Goal: Find specific page/section: Find specific page/section

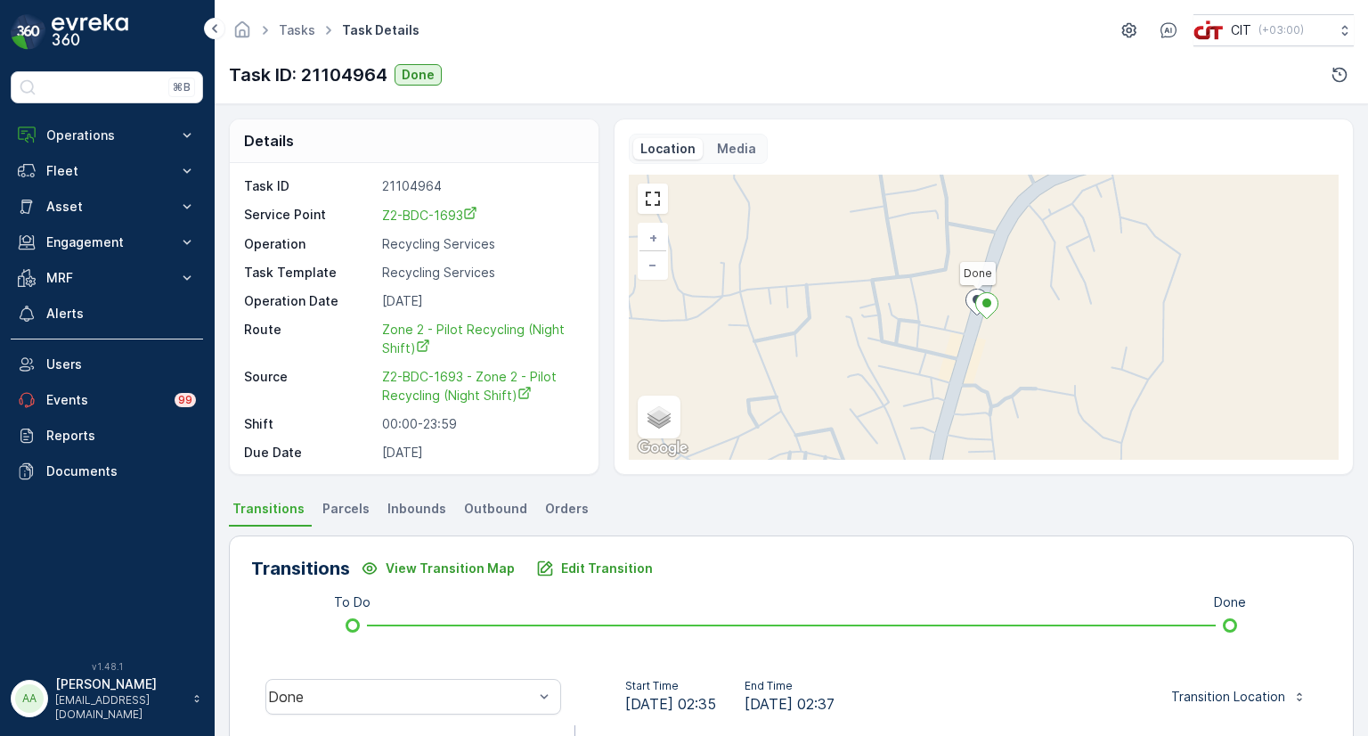
scroll to position [414, 0]
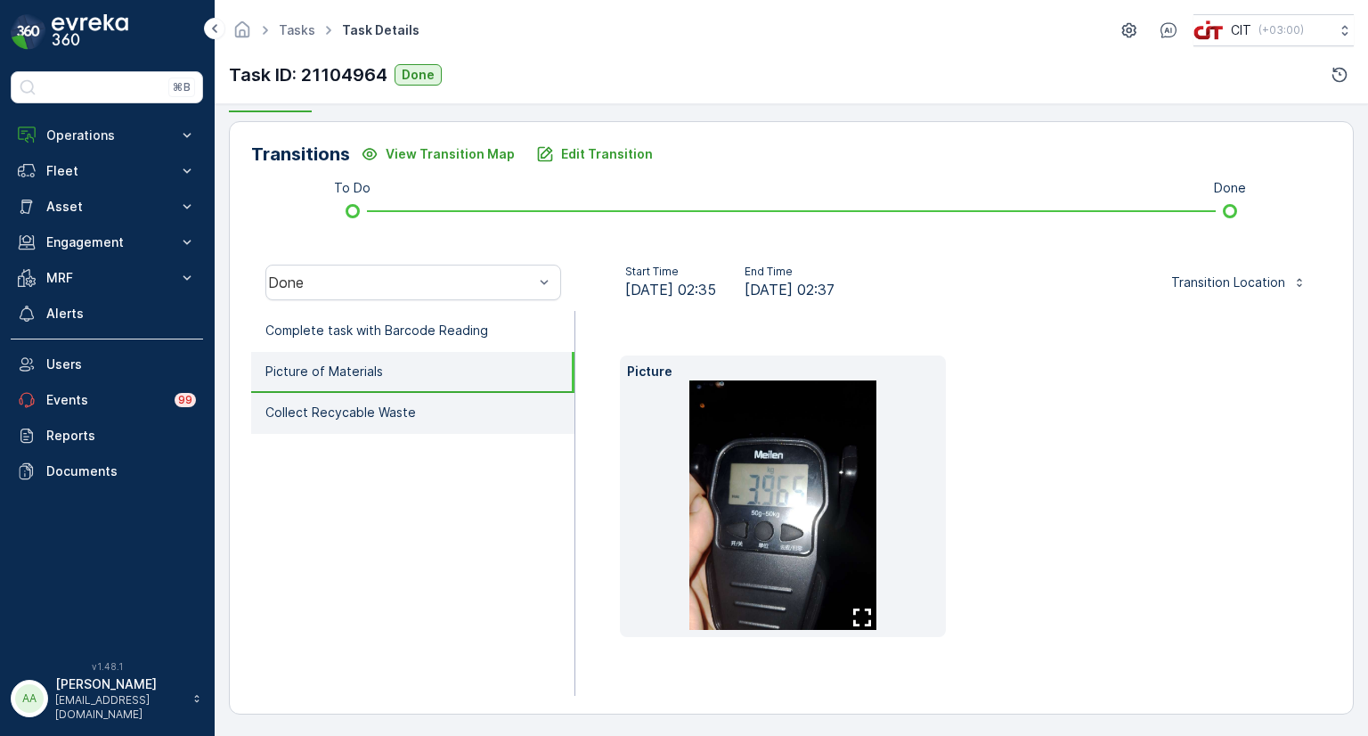
click at [376, 408] on p "Collect Recycable Waste" at bounding box center [340, 413] width 151 height 18
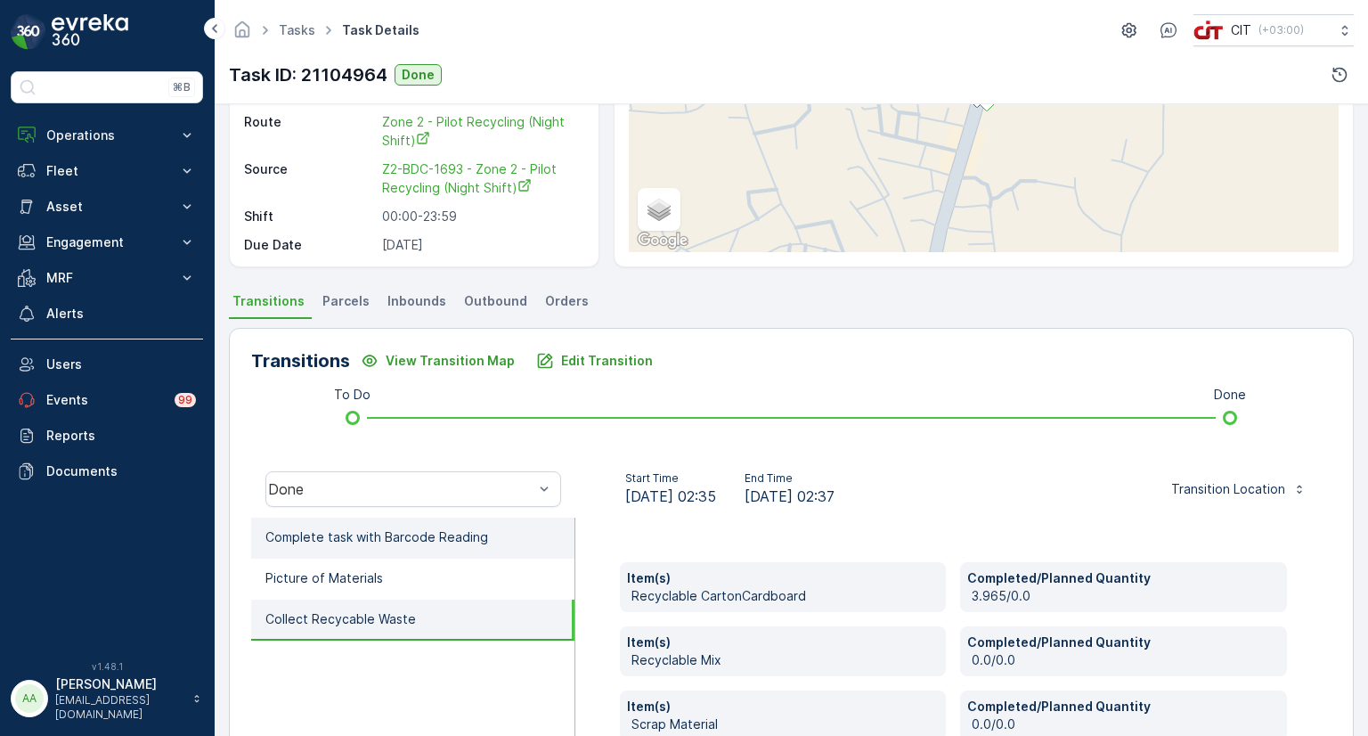
scroll to position [297, 0]
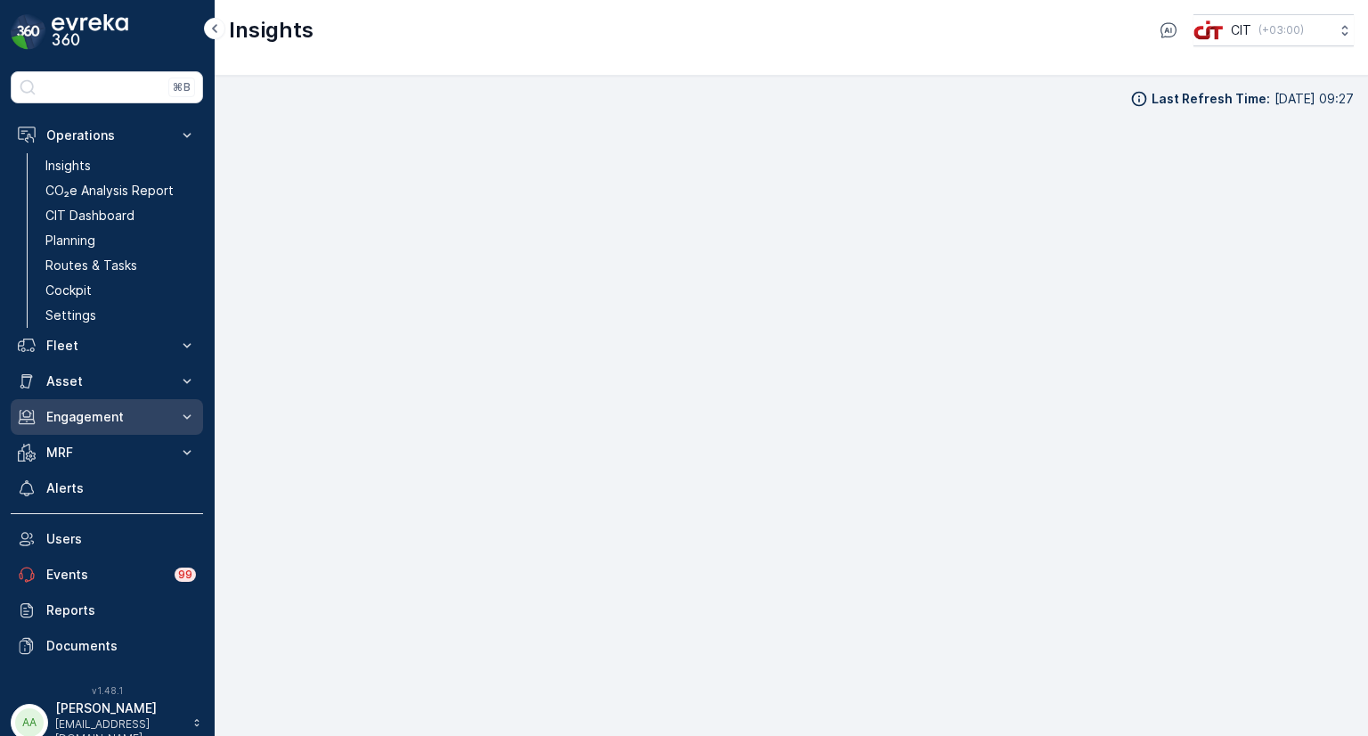
scroll to position [14, 0]
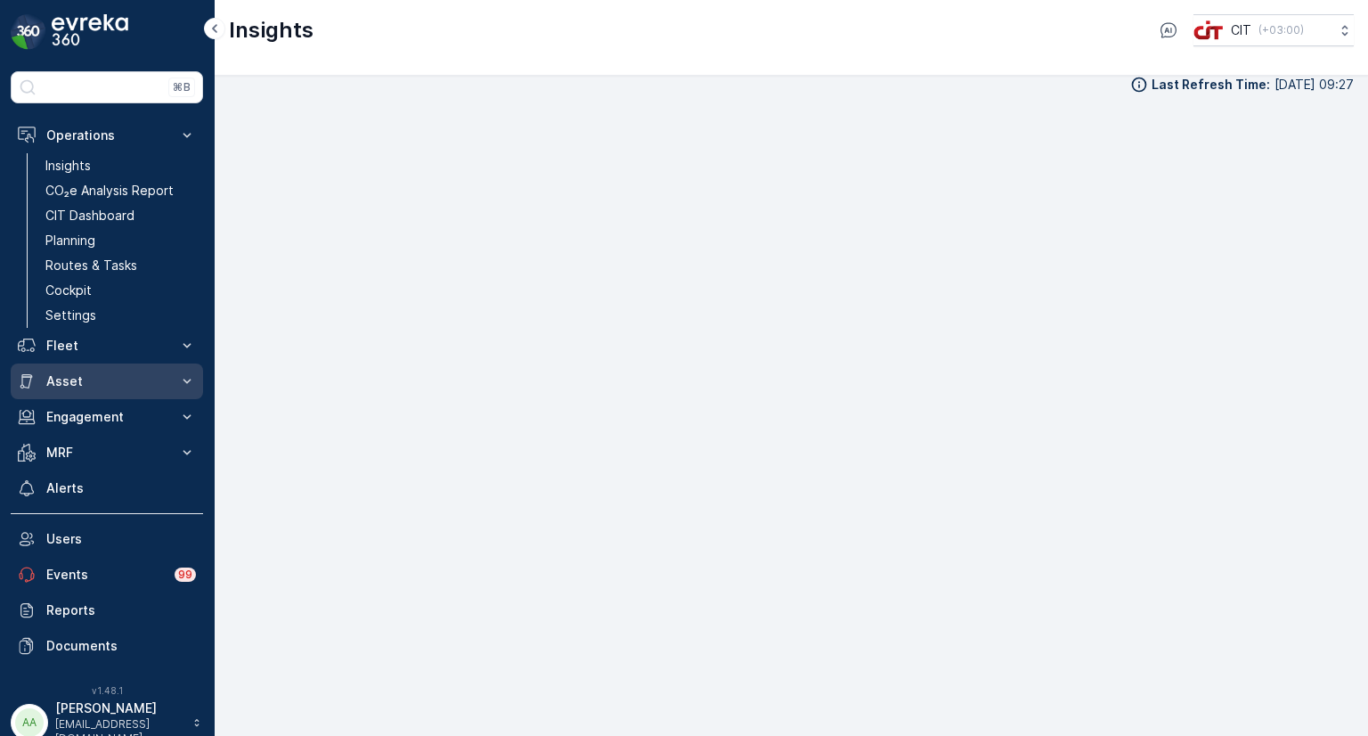
click at [82, 379] on p "Asset" at bounding box center [106, 381] width 121 height 18
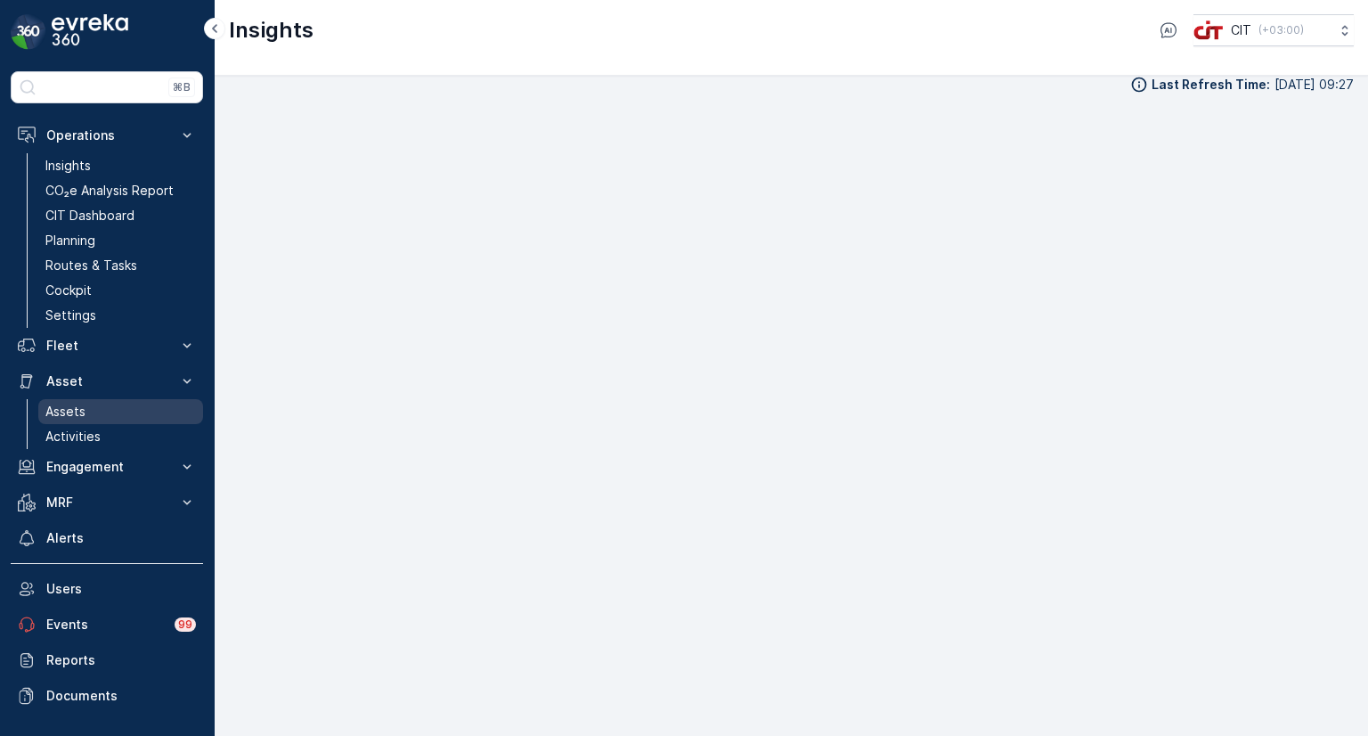
click at [82, 414] on p "Assets" at bounding box center [65, 412] width 40 height 18
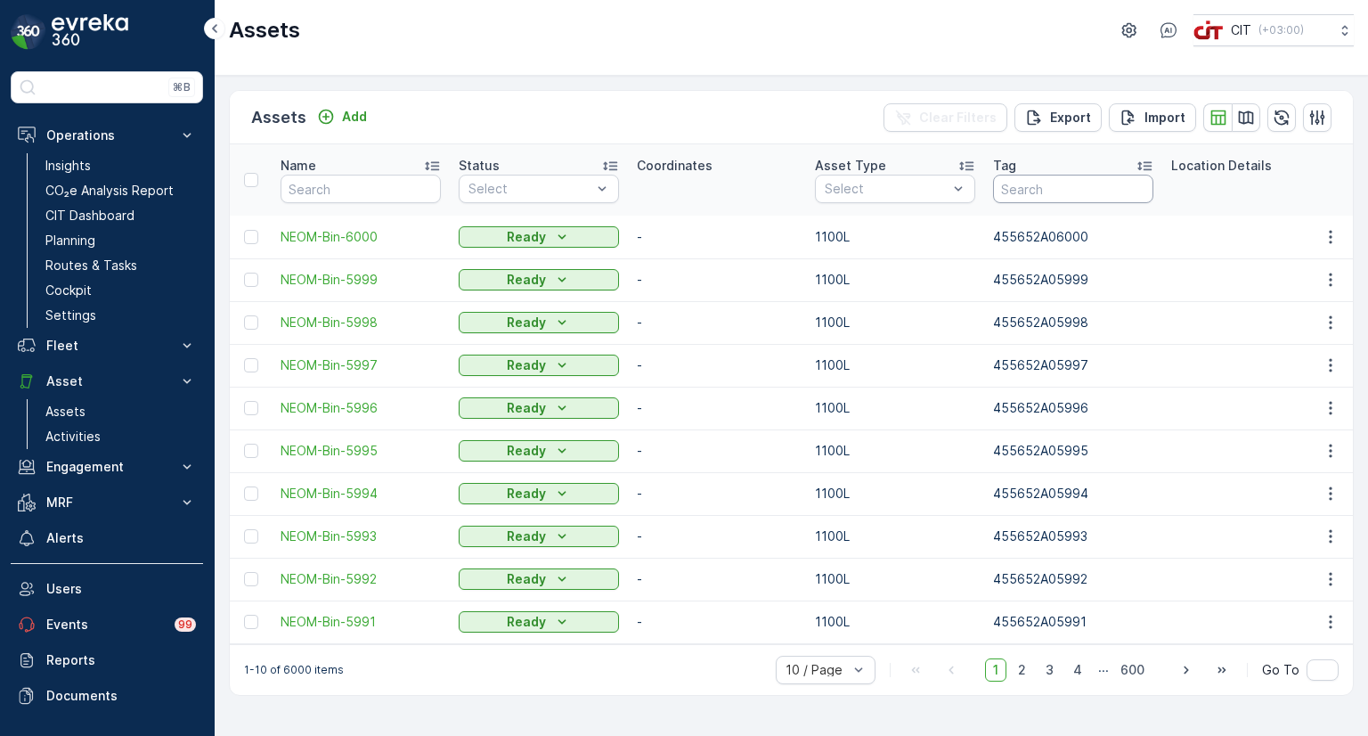
click at [1039, 186] on input "text" at bounding box center [1073, 189] width 160 height 29
type input "00376"
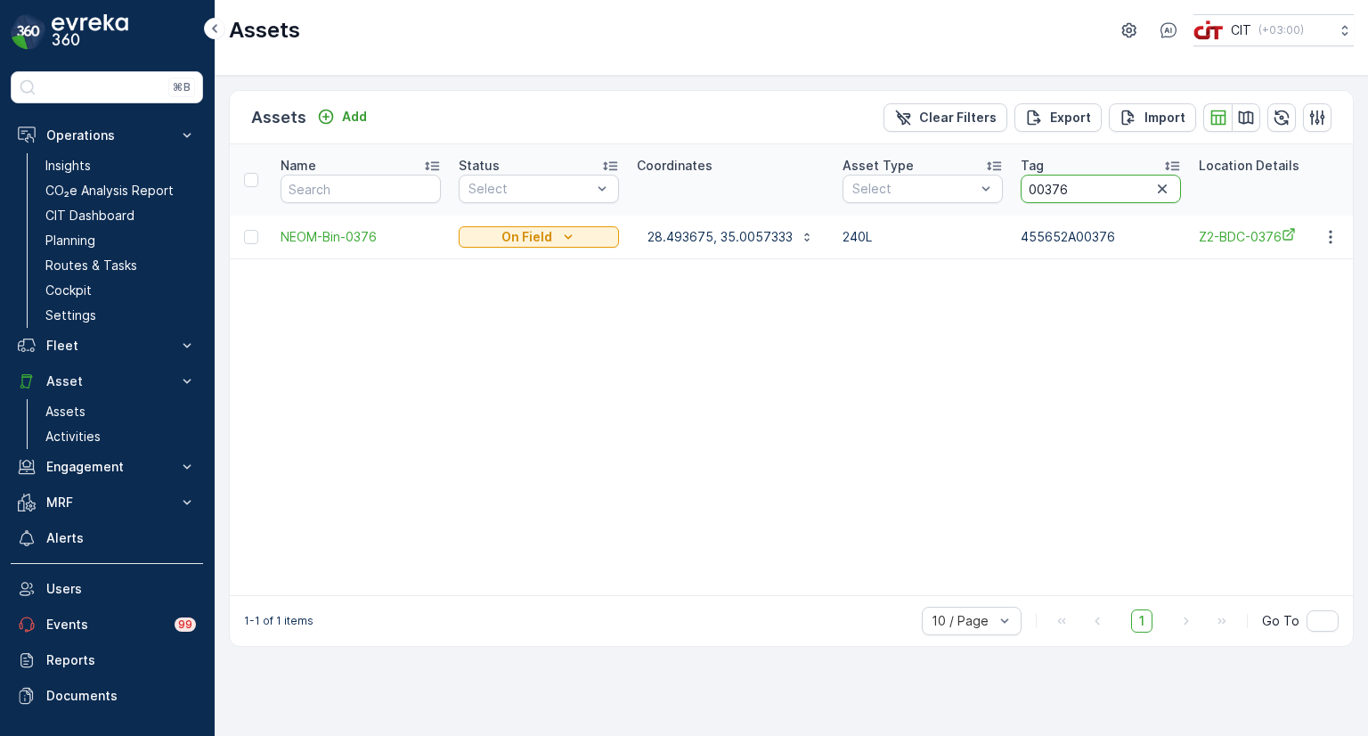
drag, startPoint x: 1080, startPoint y: 185, endPoint x: 1016, endPoint y: 186, distance: 63.3
click at [1016, 186] on th "Tag 00376" at bounding box center [1101, 179] width 178 height 71
type input "00120"
drag, startPoint x: 1076, startPoint y: 188, endPoint x: 1017, endPoint y: 192, distance: 59.0
click at [1017, 192] on th "Tag 00120" at bounding box center [1101, 179] width 178 height 71
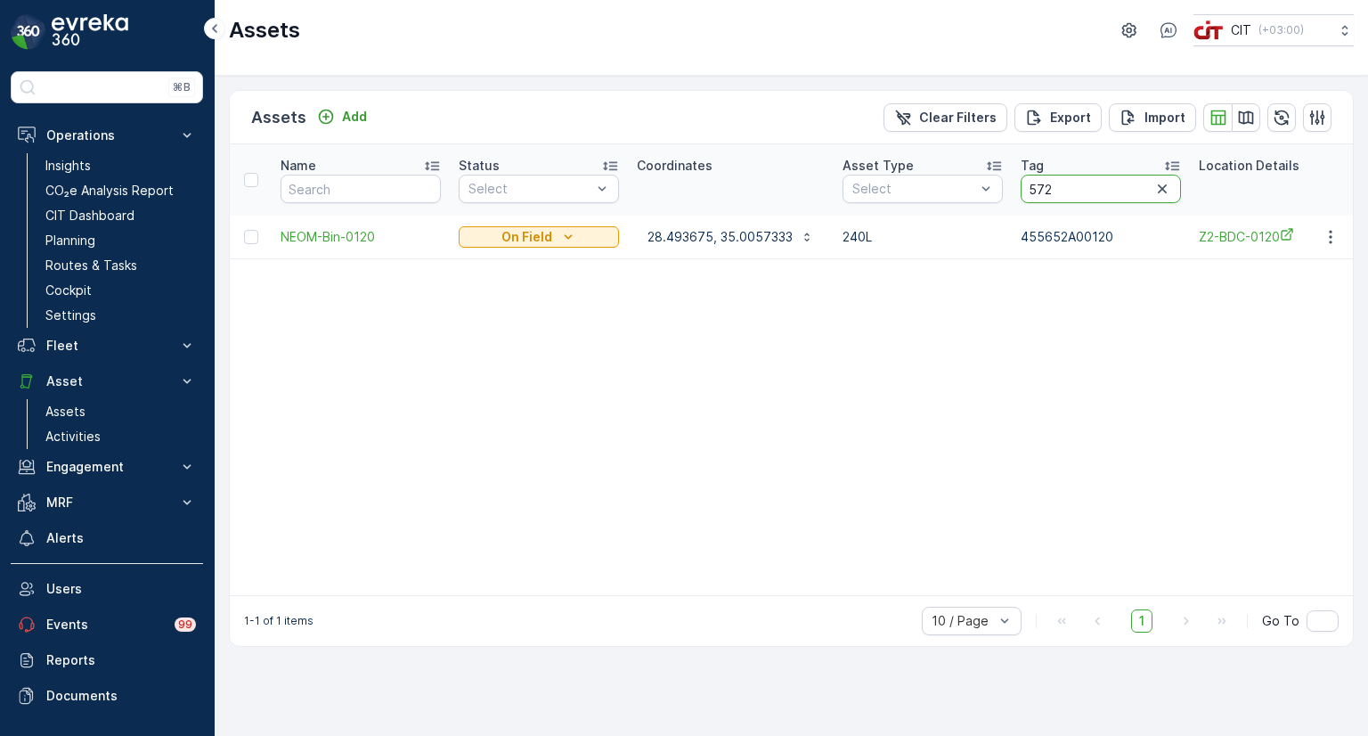
type input "5721"
drag, startPoint x: 1061, startPoint y: 190, endPoint x: 1024, endPoint y: 192, distance: 37.5
click at [1029, 192] on input "5721" at bounding box center [1109, 189] width 160 height 29
type input "5720"
drag, startPoint x: 1070, startPoint y: 186, endPoint x: 1000, endPoint y: 193, distance: 69.8
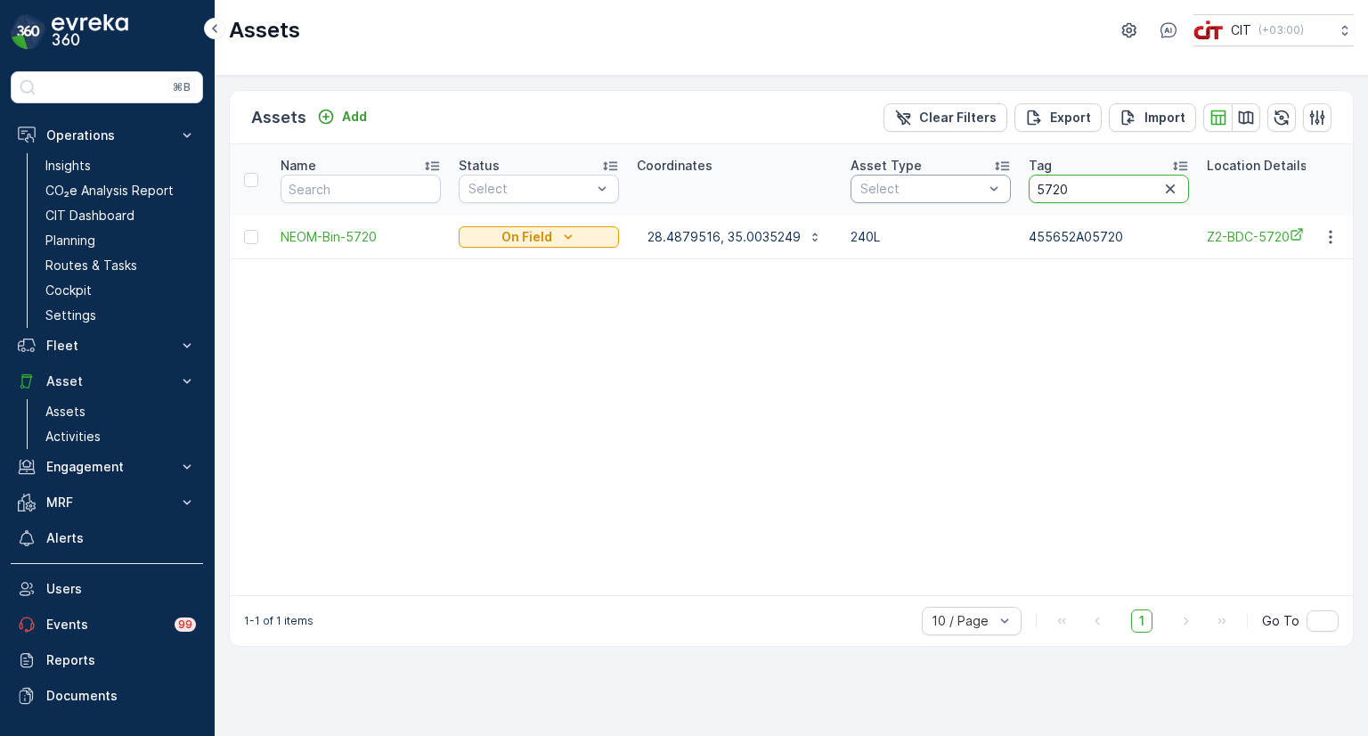
type input "5719"
